Goal: Task Accomplishment & Management: Complete application form

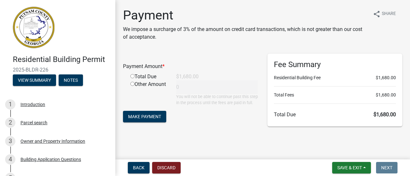
click at [131, 76] on input "radio" at bounding box center [132, 76] width 4 height 4
radio input "true"
type input "1680"
click at [151, 119] on span "Make Payment" at bounding box center [144, 116] width 33 height 5
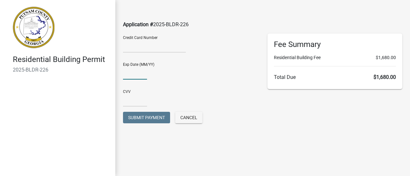
type input "04/27"
click at [141, 103] on input "text" at bounding box center [135, 100] width 24 height 13
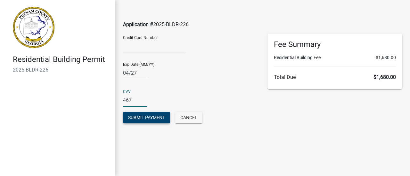
type input "467"
click at [135, 116] on span "Submit Payment" at bounding box center [146, 117] width 37 height 5
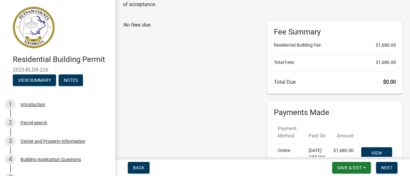
scroll to position [64, 0]
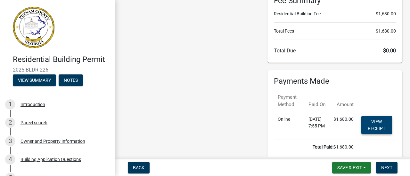
click at [376, 123] on link "View receipt" at bounding box center [376, 125] width 31 height 18
click at [343, 168] on span "Save & Exit" at bounding box center [349, 167] width 25 height 5
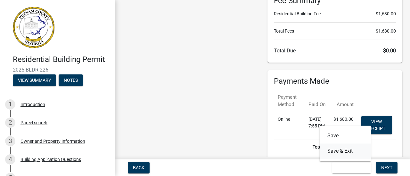
click at [341, 149] on button "Save & Exit" at bounding box center [344, 151] width 51 height 15
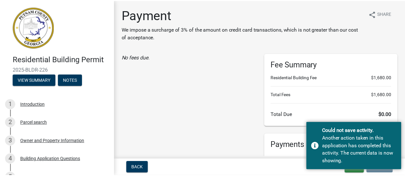
scroll to position [98, 0]
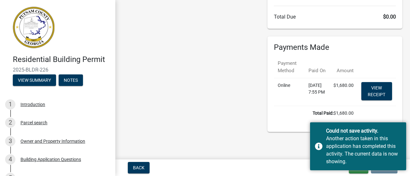
click at [209, 135] on div "Payment We impose a surcharge of 3% of the amount on credit card transactions, …" at bounding box center [262, 24] width 289 height 228
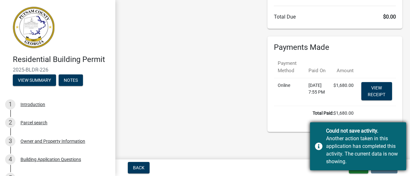
click at [317, 146] on div "Could not save activity. Another action taken in this application has completed…" at bounding box center [358, 147] width 96 height 48
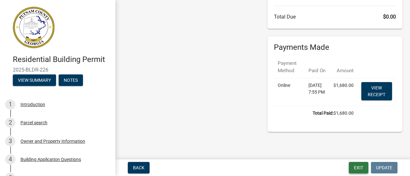
click at [353, 167] on button "Exit" at bounding box center [359, 168] width 20 height 12
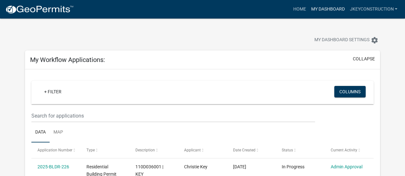
click at [323, 9] on link "My Dashboard" at bounding box center [327, 9] width 39 height 12
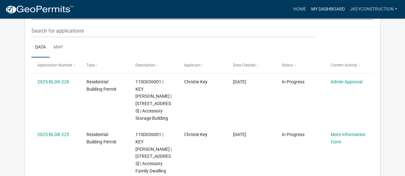
scroll to position [96, 0]
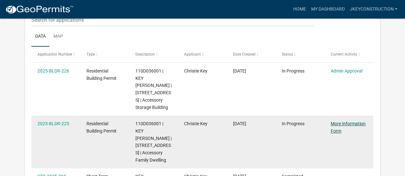
click at [341, 121] on link "More Information Form" at bounding box center [348, 127] width 35 height 12
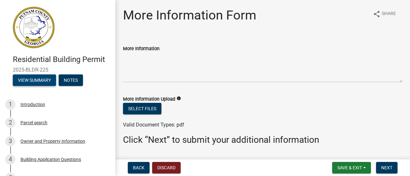
click at [40, 81] on button "View Summary" at bounding box center [34, 81] width 43 height 12
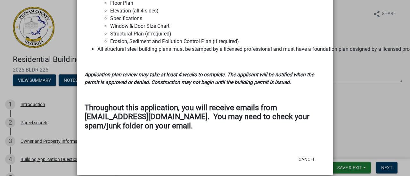
scroll to position [801, 0]
click at [309, 154] on button "Cancel" at bounding box center [306, 160] width 27 height 12
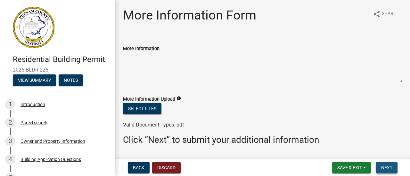
click at [386, 167] on span "Next" at bounding box center [386, 167] width 11 height 5
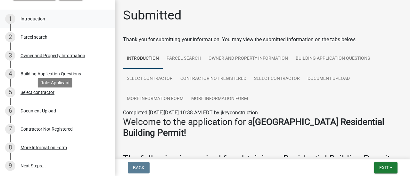
scroll to position [96, 0]
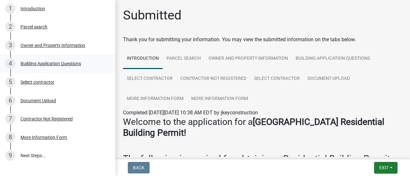
click at [44, 63] on div "Building Application Questions" at bounding box center [50, 63] width 60 height 4
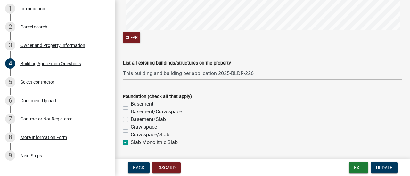
scroll to position [1152, 0]
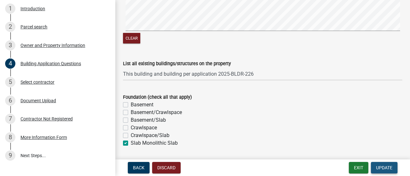
click at [380, 167] on span "Update" at bounding box center [384, 167] width 16 height 5
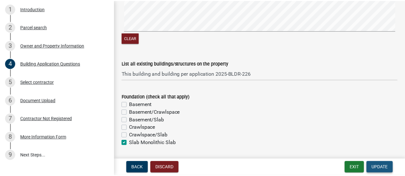
scroll to position [0, 0]
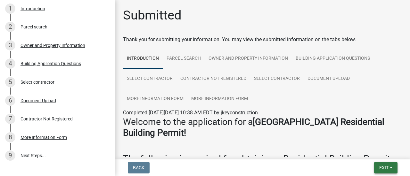
click at [390, 170] on button "Exit" at bounding box center [385, 168] width 23 height 12
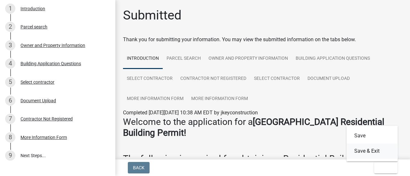
click at [376, 152] on button "Save & Exit" at bounding box center [371, 151] width 51 height 15
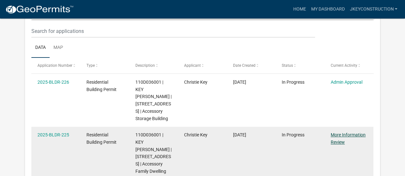
scroll to position [85, 0]
click at [338, 132] on link "More Information Review" at bounding box center [348, 138] width 35 height 12
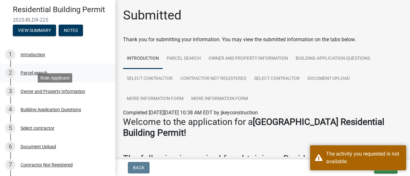
scroll to position [64, 0]
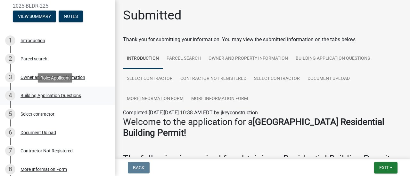
click at [58, 96] on div "Building Application Questions" at bounding box center [50, 95] width 60 height 4
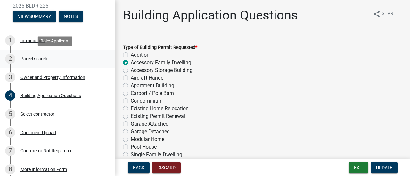
click at [30, 55] on div "2 Parcel search" at bounding box center [55, 59] width 100 height 10
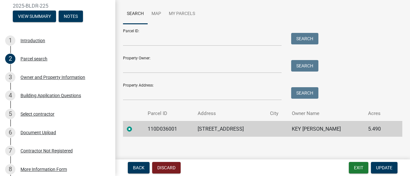
scroll to position [36, 0]
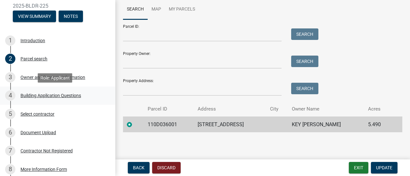
click at [28, 94] on div "Building Application Questions" at bounding box center [50, 95] width 60 height 4
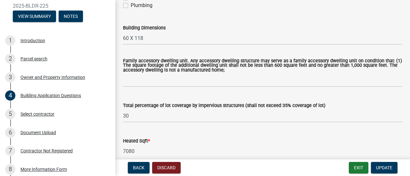
scroll to position [320, 0]
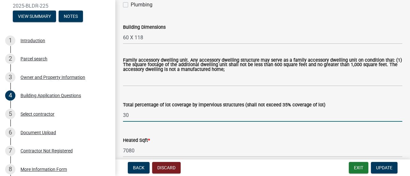
drag, startPoint x: 137, startPoint y: 115, endPoint x: 120, endPoint y: 115, distance: 17.0
click at [120, 115] on div "Total percentage of lot coverage by impervious structures (shall not exceed 35%…" at bounding box center [262, 107] width 289 height 30
click at [129, 116] on input "30" at bounding box center [262, 115] width 279 height 13
type input "3"
type input "5"
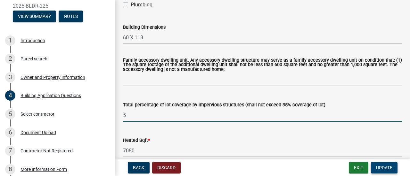
click at [380, 169] on span "Update" at bounding box center [384, 167] width 16 height 5
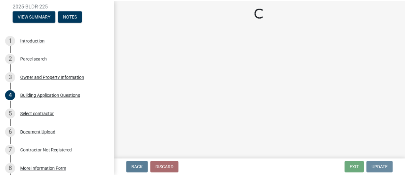
scroll to position [0, 0]
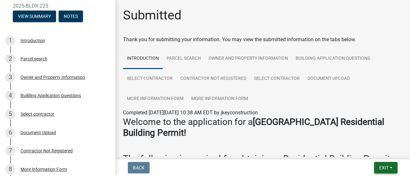
click at [391, 167] on button "Exit" at bounding box center [385, 168] width 23 height 12
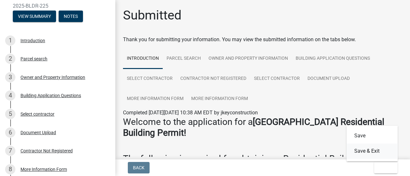
click at [377, 153] on button "Save & Exit" at bounding box center [371, 151] width 51 height 15
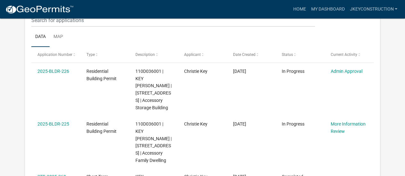
scroll to position [96, 0]
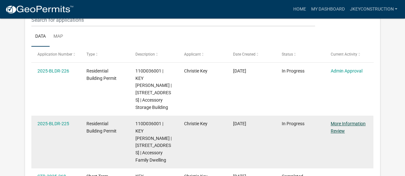
click at [339, 121] on link "More Information Review" at bounding box center [348, 127] width 35 height 12
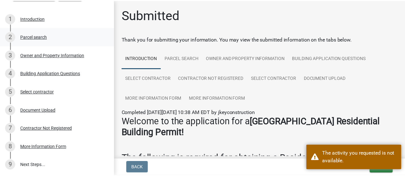
scroll to position [130, 0]
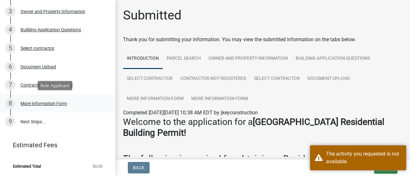
click at [46, 102] on div "More Information Form" at bounding box center [43, 103] width 46 height 4
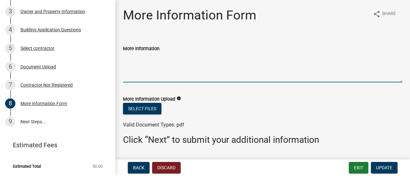
click at [185, 70] on textarea "More Information" at bounding box center [262, 67] width 279 height 30
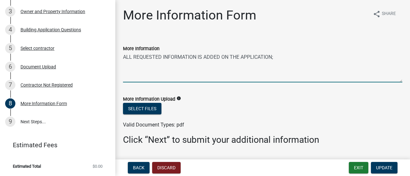
click at [196, 56] on textarea "ALL REQUESTED INFORMATION IS ADDED ON THE APPLICATION;" at bounding box center [262, 67] width 279 height 30
click at [354, 57] on textarea "ALL REQUESTED INFORMATION PER THE EMAIL DATED 9/8/2025 IS ADDED ON THE APPLICAT…" at bounding box center [262, 67] width 279 height 30
type textarea "ALL REQUESTED INFORMATION PER THE EMAIL DATED 9/8/2025 IS ADDED ON THE APPLICAT…"
click at [379, 164] on button "Update" at bounding box center [384, 168] width 27 height 12
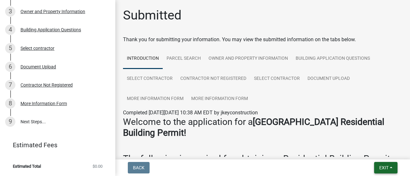
click at [379, 164] on button "Exit" at bounding box center [385, 168] width 23 height 12
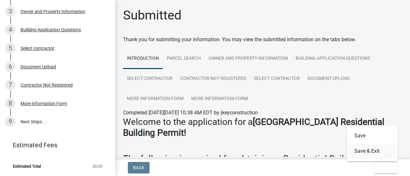
click at [378, 149] on button "Save & Exit" at bounding box center [371, 151] width 51 height 15
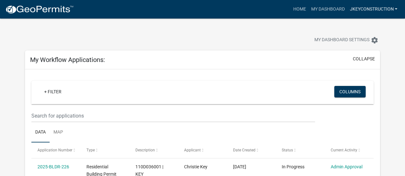
click at [373, 4] on link "jkeyconstruction" at bounding box center [373, 9] width 53 height 12
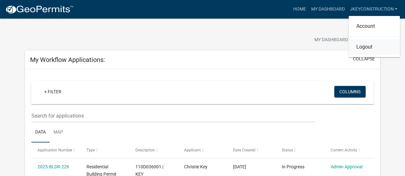
click at [362, 47] on link "Logout" at bounding box center [374, 46] width 51 height 15
